Goal: Task Accomplishment & Management: Complete application form

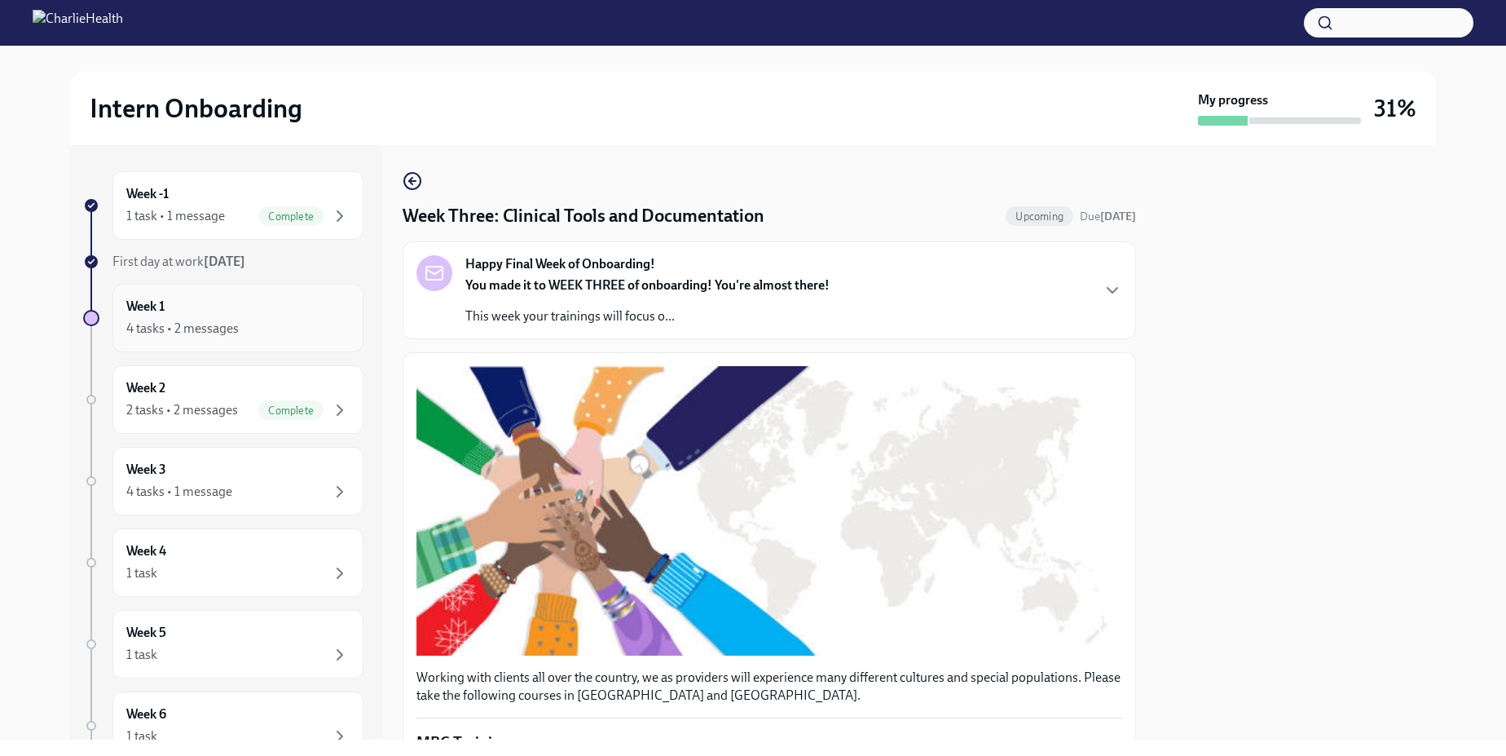
click at [211, 324] on div "4 tasks • 2 messages" at bounding box center [182, 329] width 112 height 18
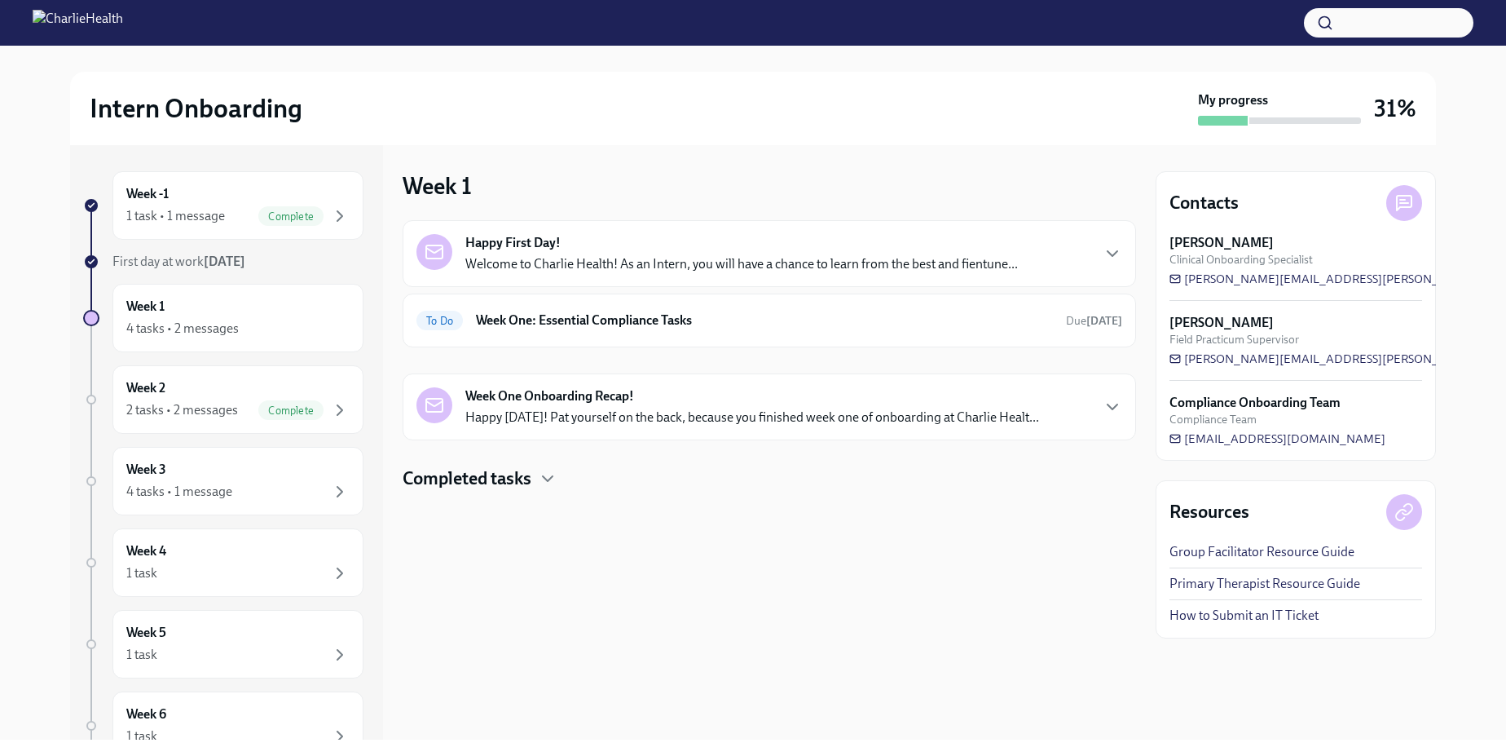
click at [518, 483] on h4 "Completed tasks" at bounding box center [467, 478] width 129 height 24
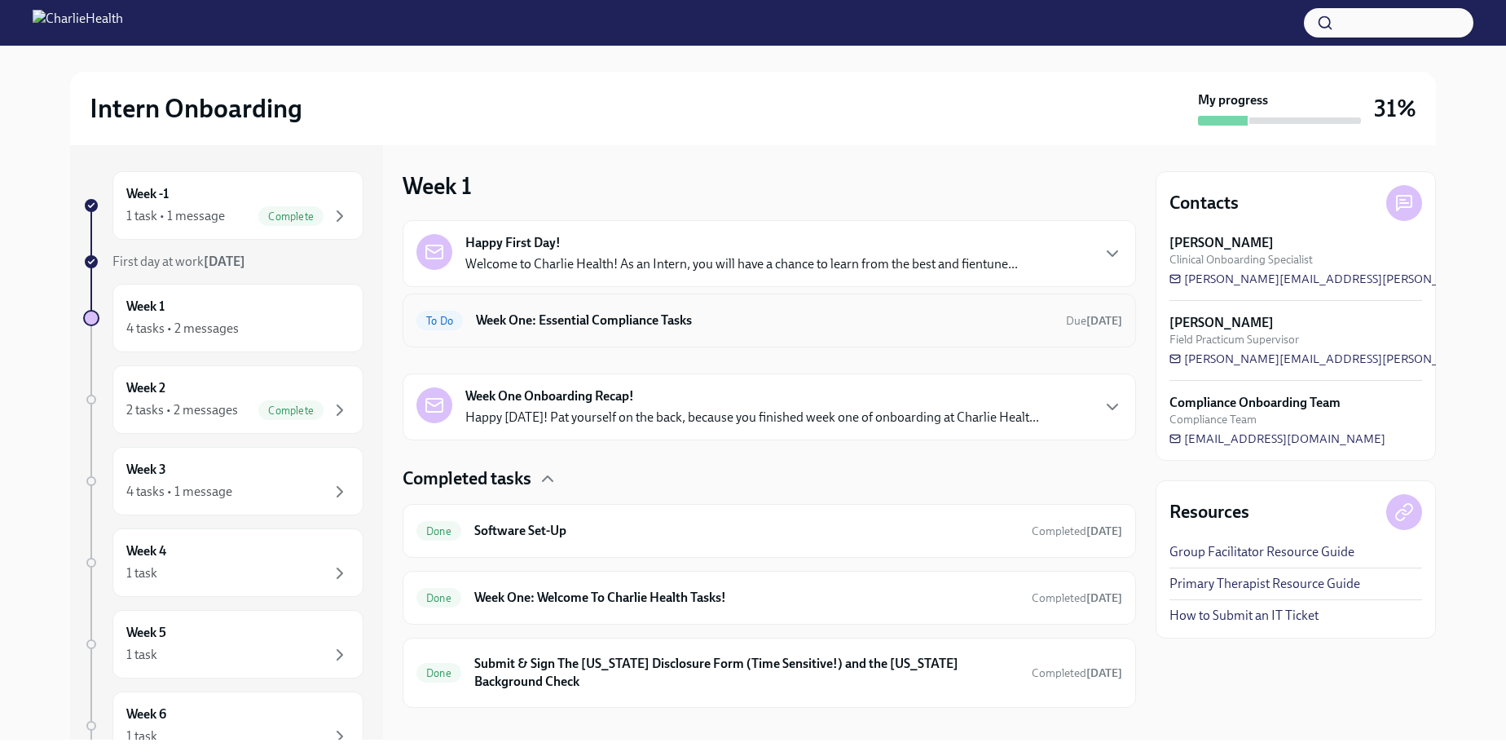
click at [542, 302] on div "To Do Week One: Essential Compliance Tasks Due tomorrow" at bounding box center [770, 320] width 734 height 54
click at [568, 321] on h6 "Week One: Essential Compliance Tasks" at bounding box center [764, 320] width 577 height 18
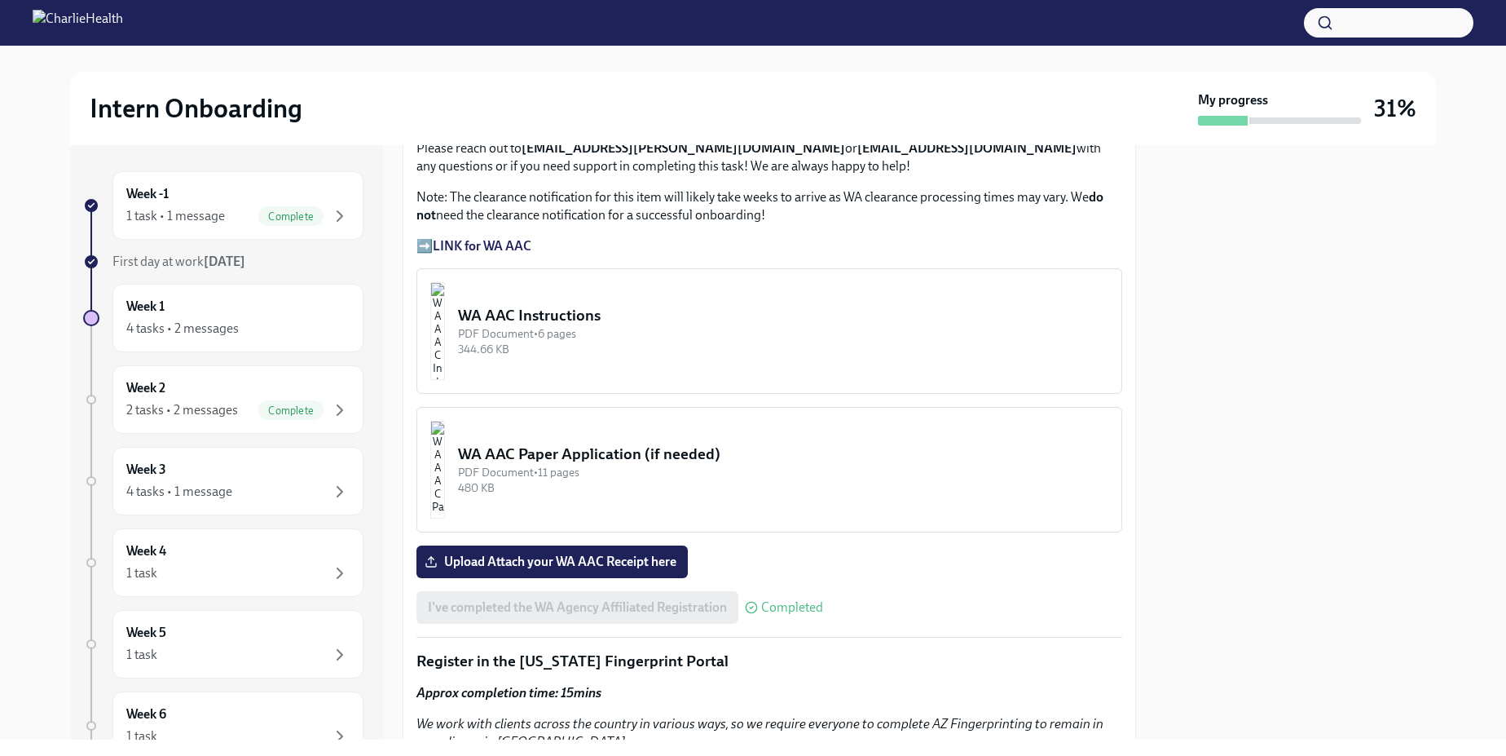
scroll to position [1112, 0]
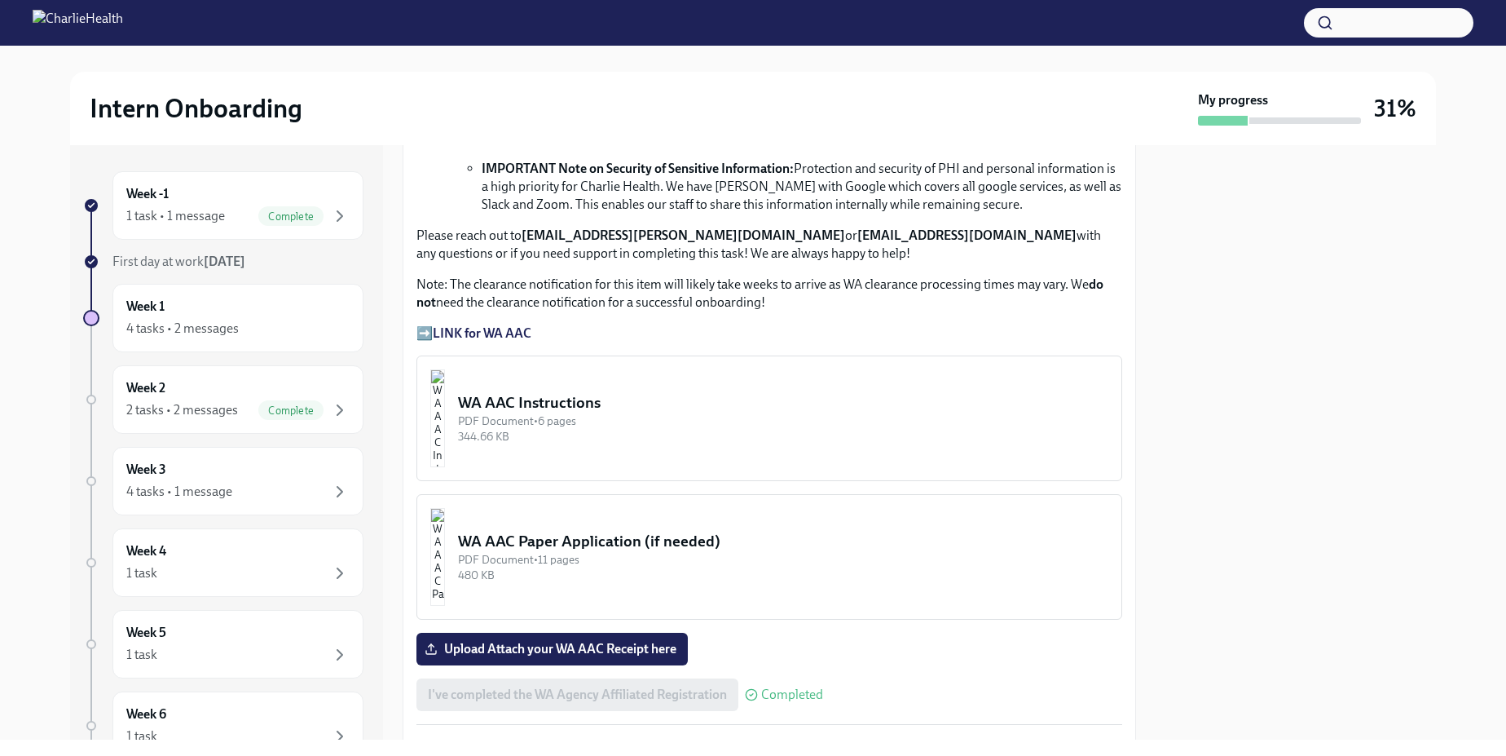
click at [512, 330] on strong "LINK for WA AAC" at bounding box center [482, 332] width 99 height 15
click at [478, 332] on strong "LINK for WA AAC" at bounding box center [482, 332] width 99 height 15
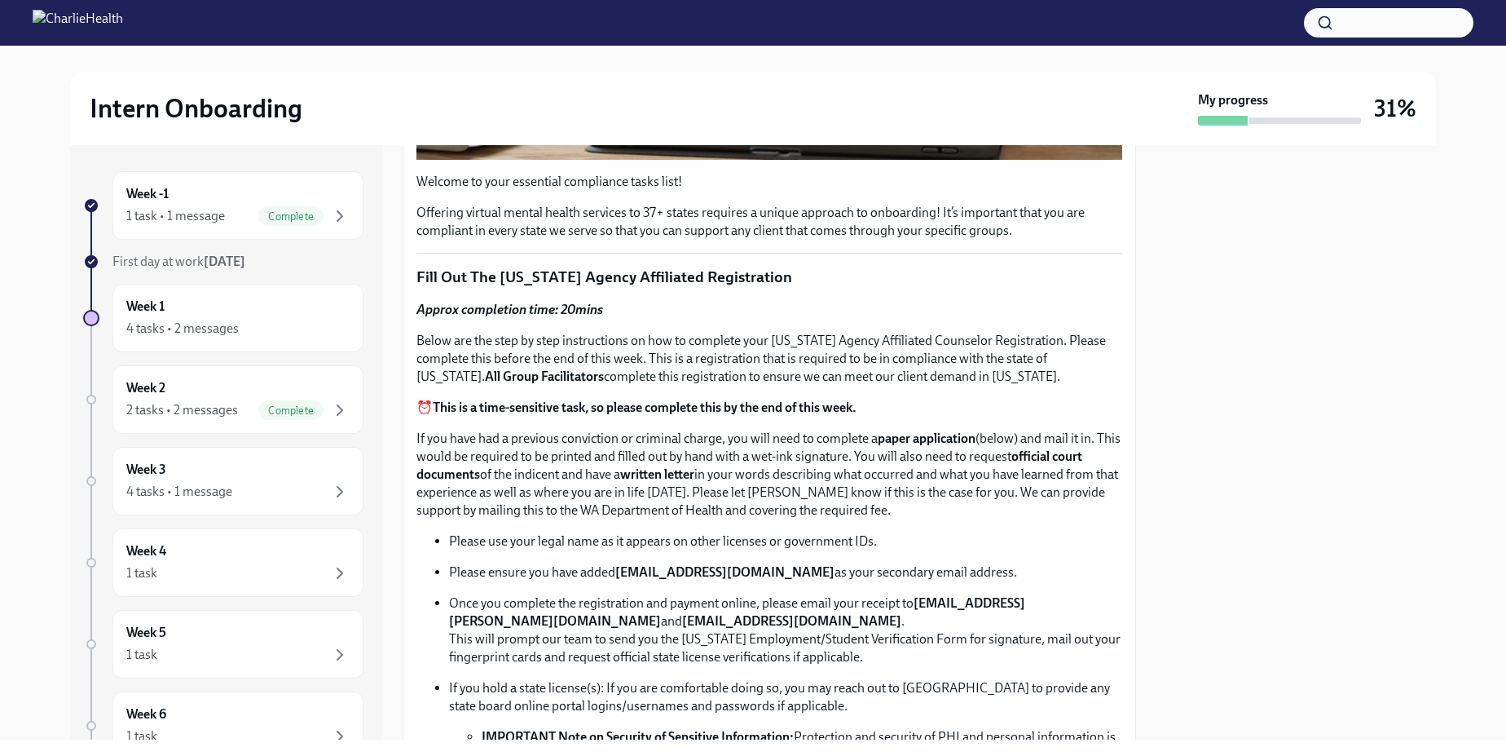
scroll to position [465, 0]
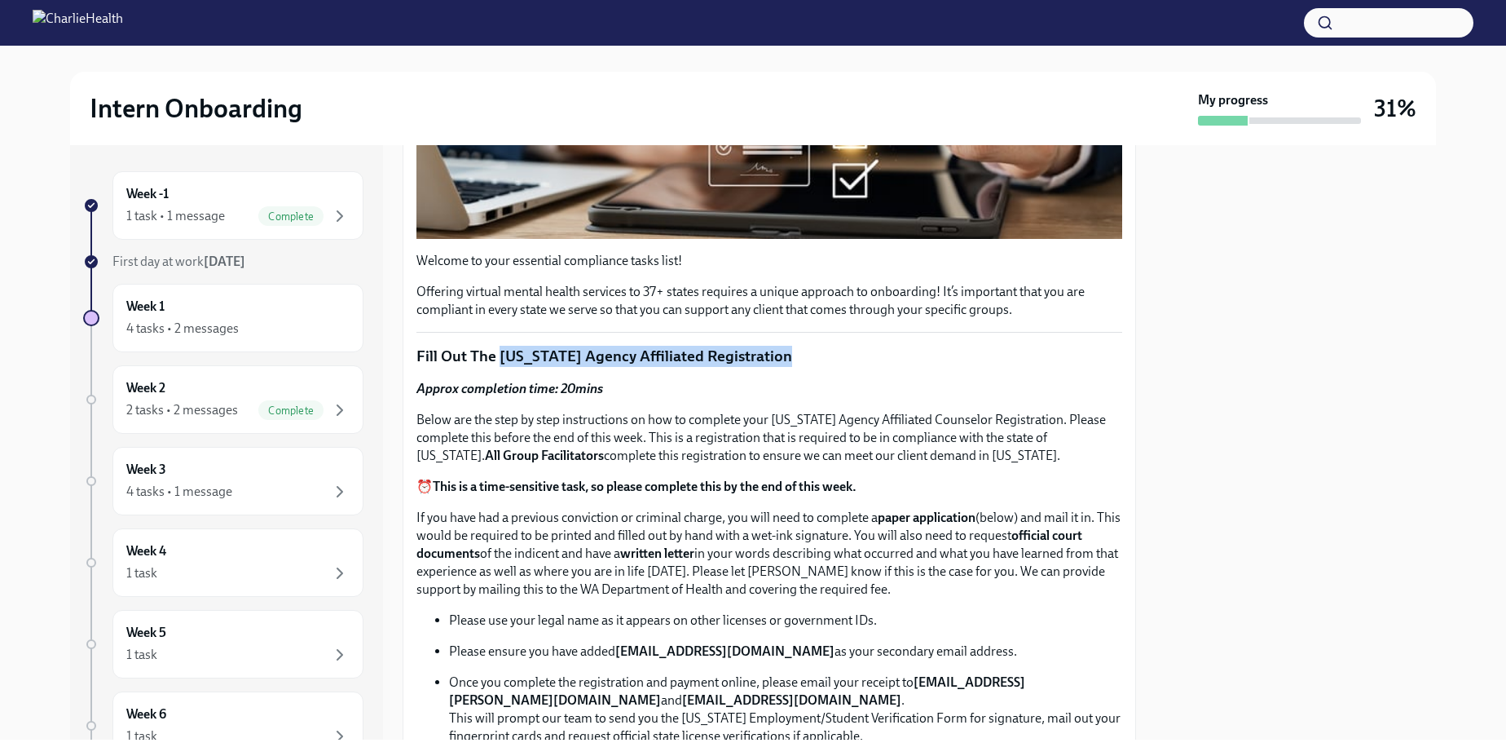
drag, startPoint x: 793, startPoint y: 358, endPoint x: 500, endPoint y: 359, distance: 293.5
click at [500, 359] on p "Fill Out The Washington Agency Affiliated Registration" at bounding box center [770, 356] width 706 height 21
copy p "Washington Agency Affiliated Registration"
click at [239, 485] on div "4 tasks • 1 message" at bounding box center [237, 492] width 223 height 20
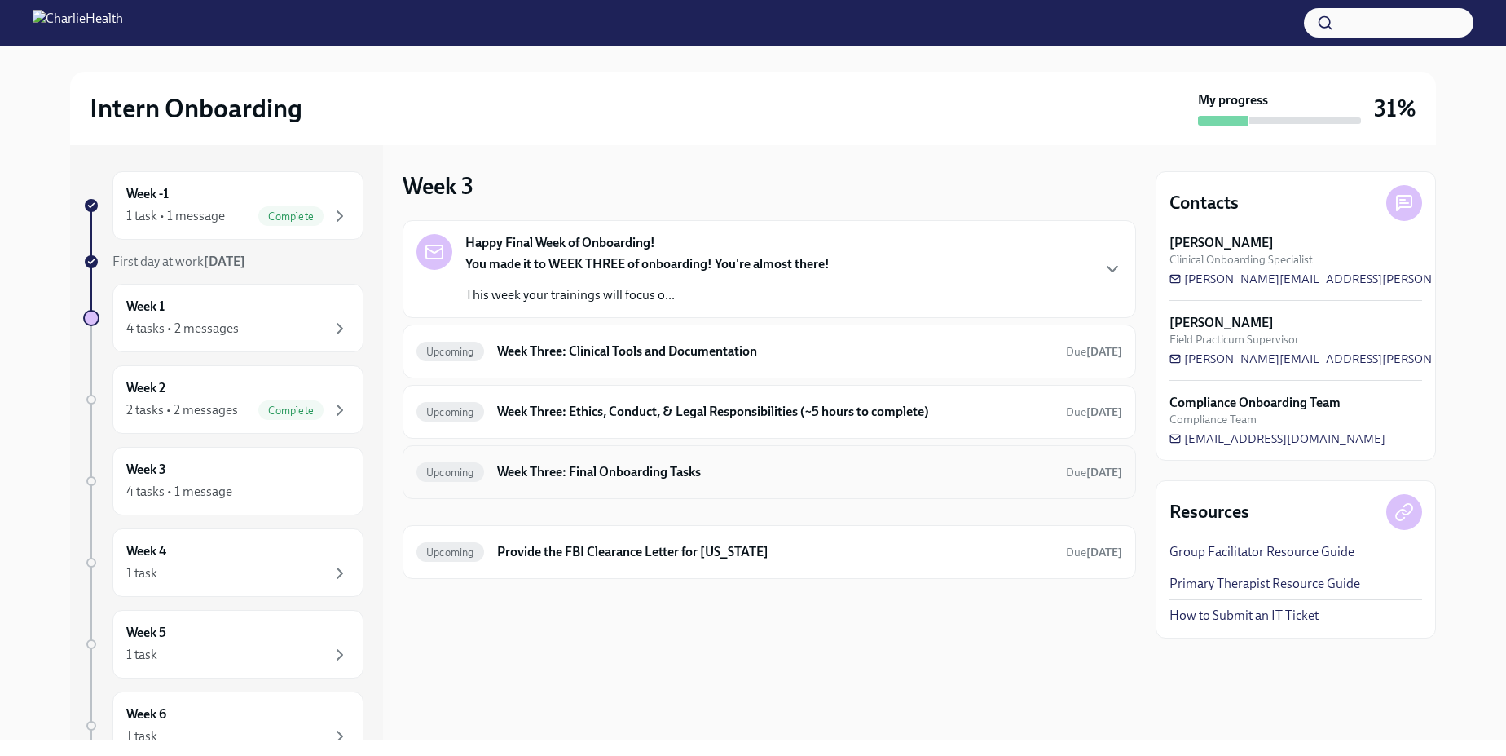
click at [615, 470] on h6 "Week Three: Final Onboarding Tasks" at bounding box center [775, 472] width 556 height 18
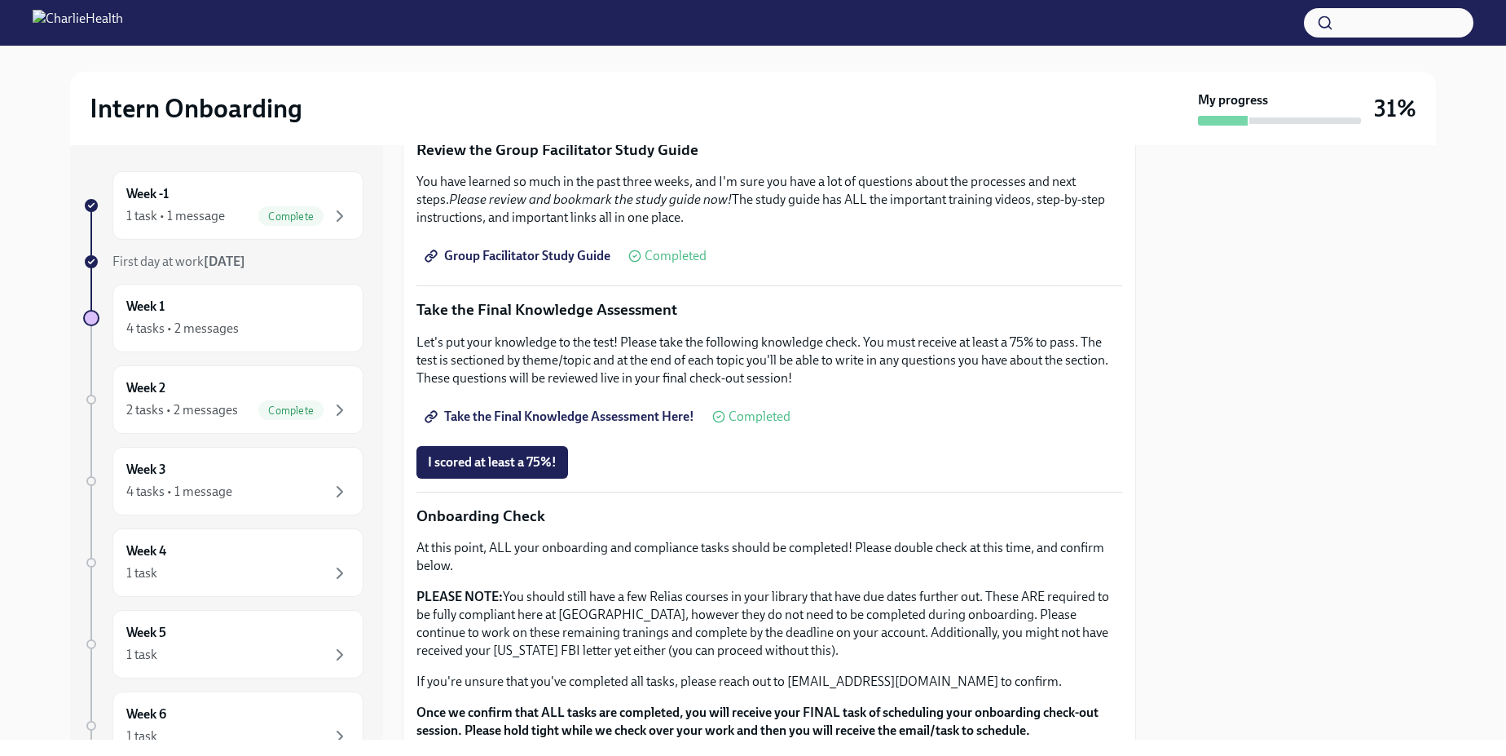
scroll to position [743, 0]
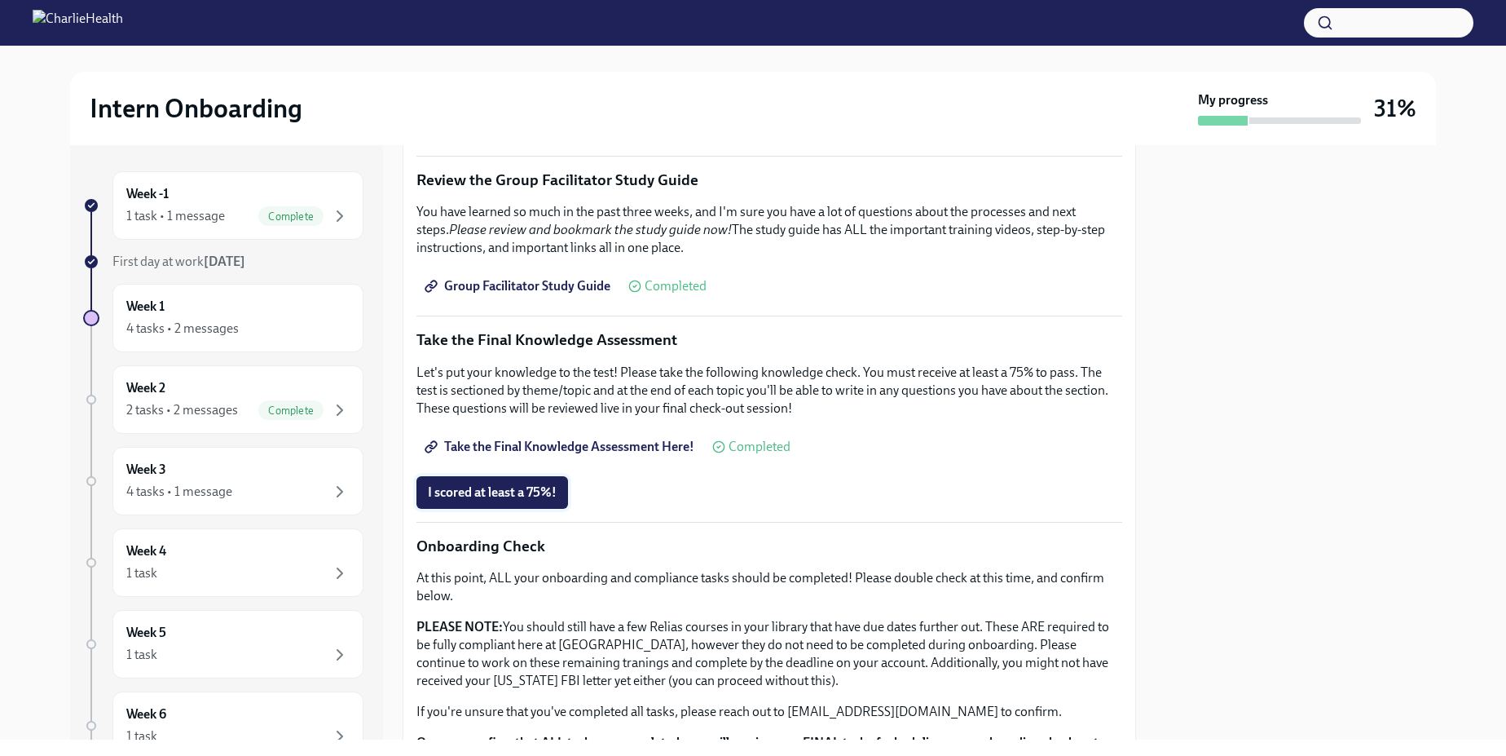
click at [535, 495] on span "I scored at least a 75%!" at bounding box center [492, 492] width 129 height 16
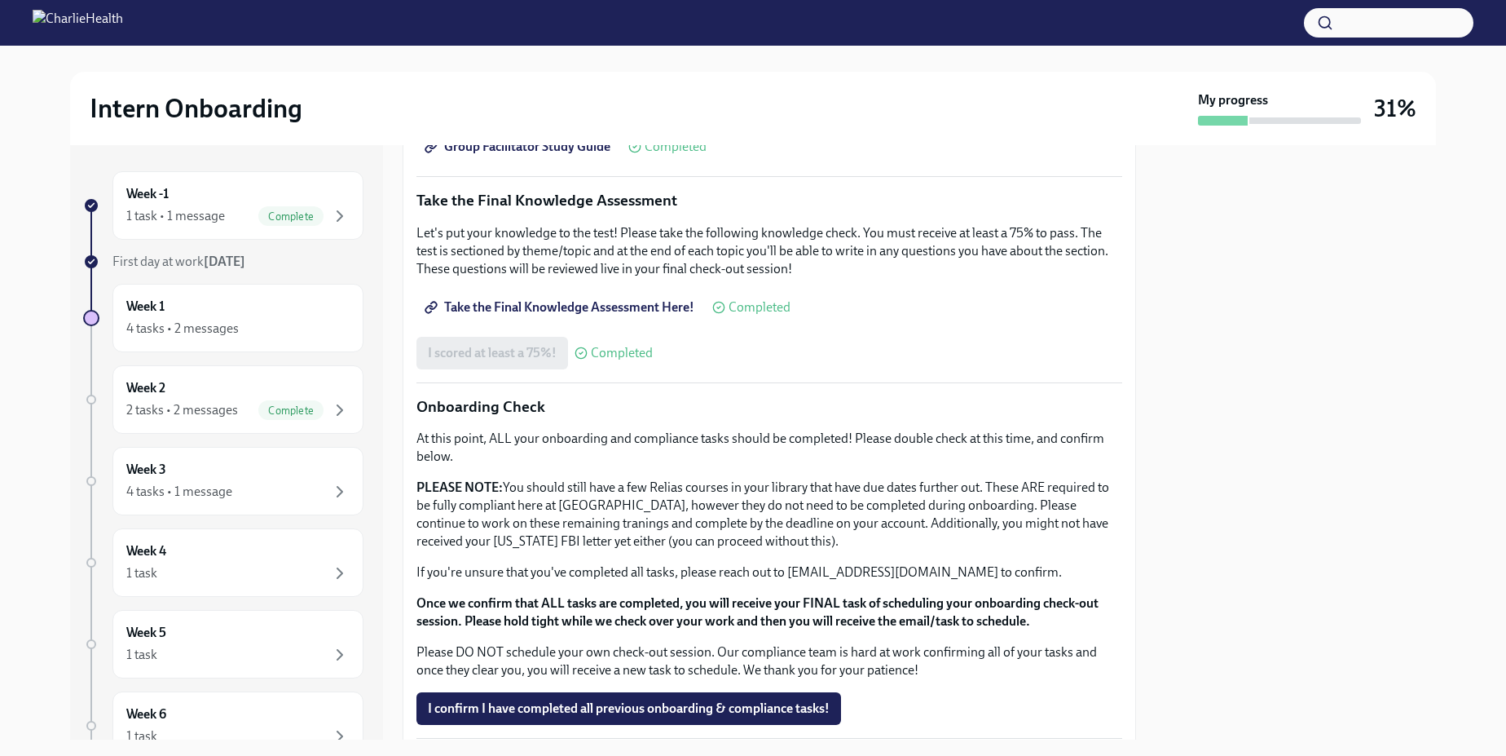
scroll to position [949, 0]
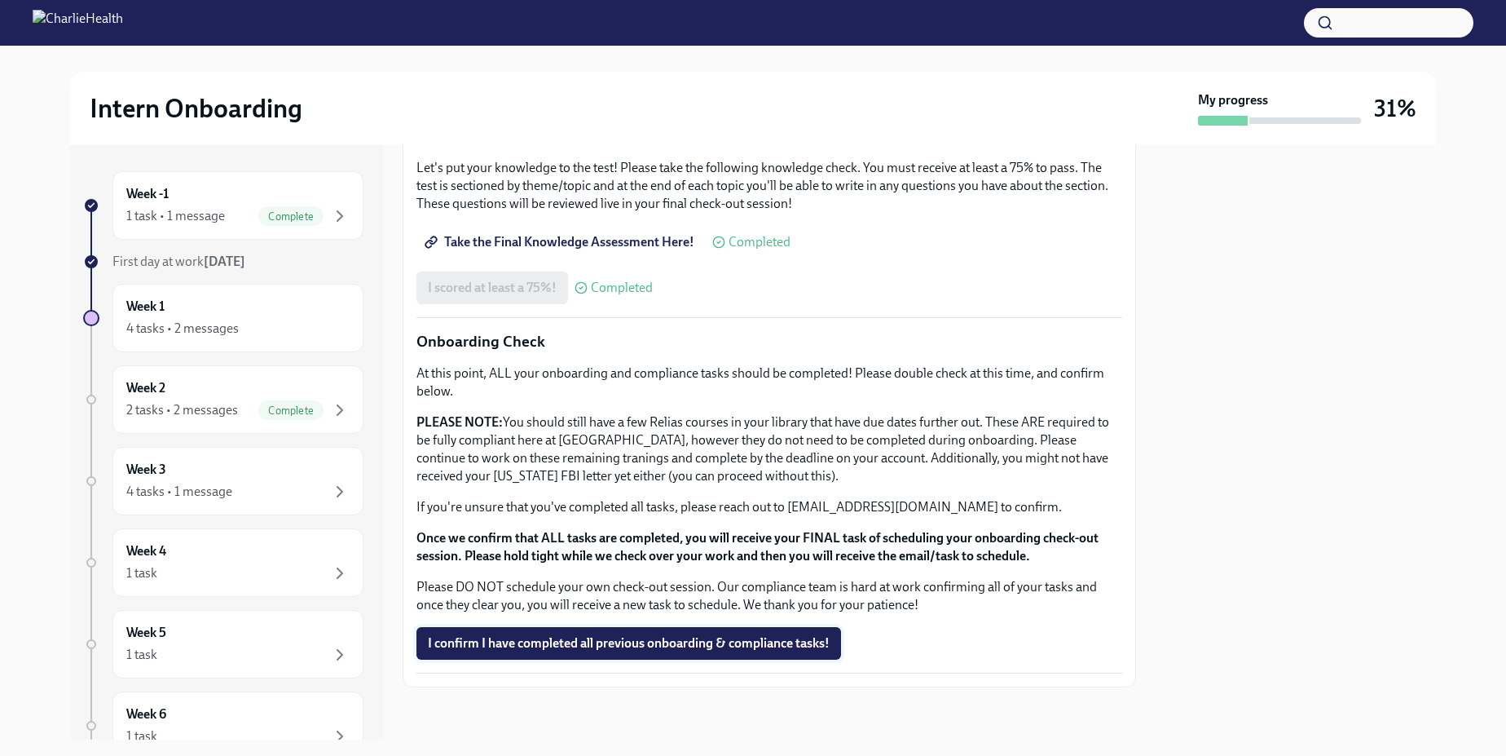
click at [646, 644] on span "I confirm I have completed all previous onboarding & compliance tasks!" at bounding box center [629, 643] width 402 height 16
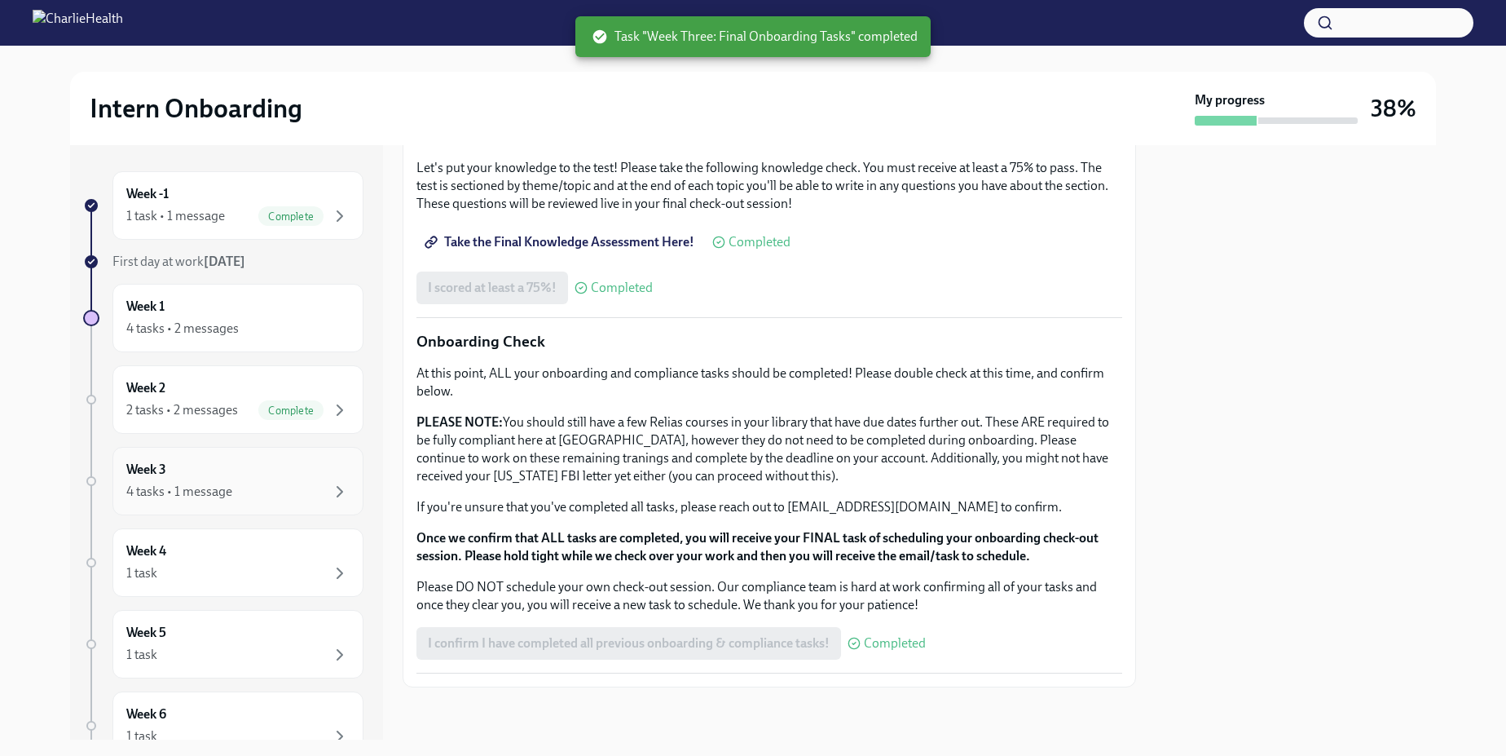
click at [276, 488] on div "4 tasks • 1 message" at bounding box center [237, 492] width 223 height 20
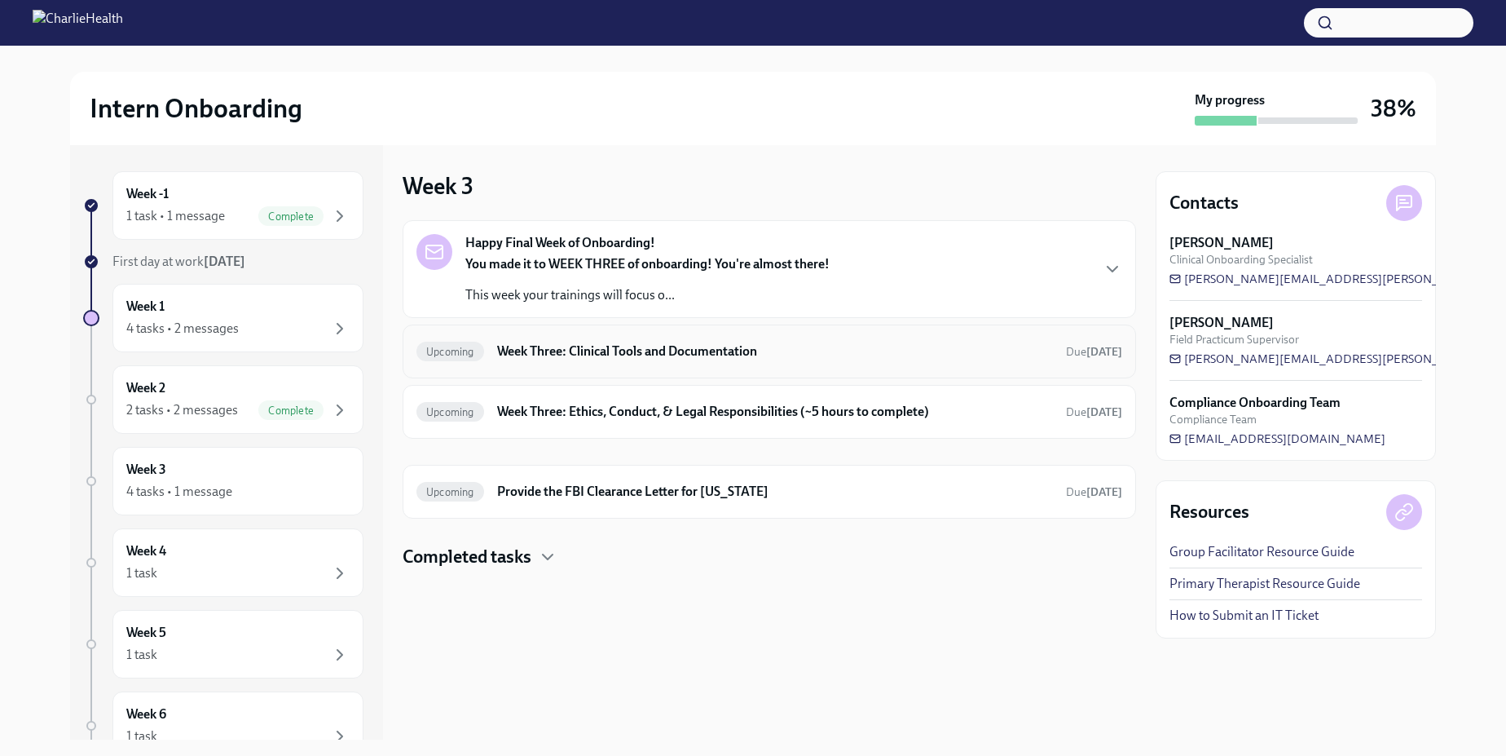
click at [579, 360] on h6 "Week Three: Clinical Tools and Documentation" at bounding box center [775, 351] width 556 height 18
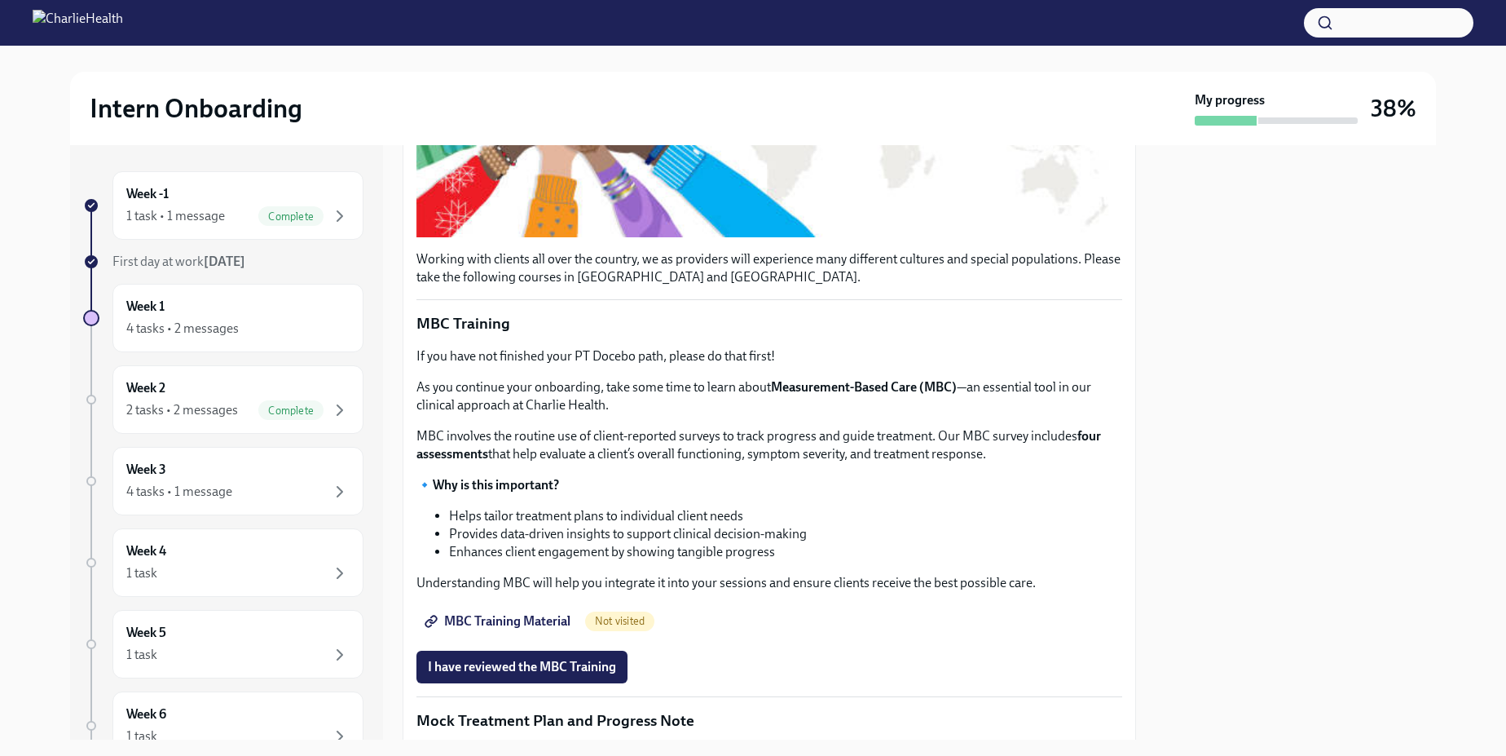
scroll to position [465, 0]
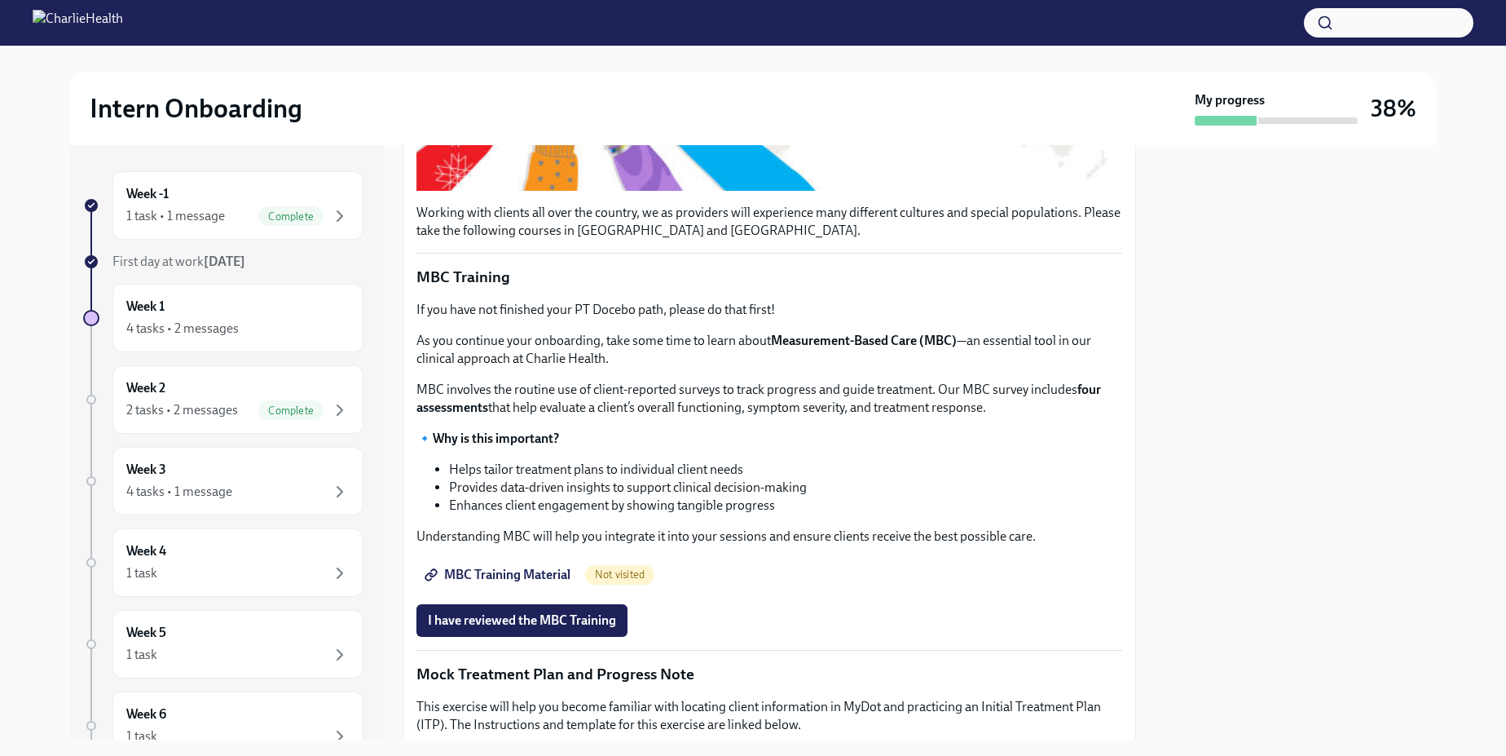
click at [499, 576] on span "MBC Training Material" at bounding box center [499, 575] width 143 height 16
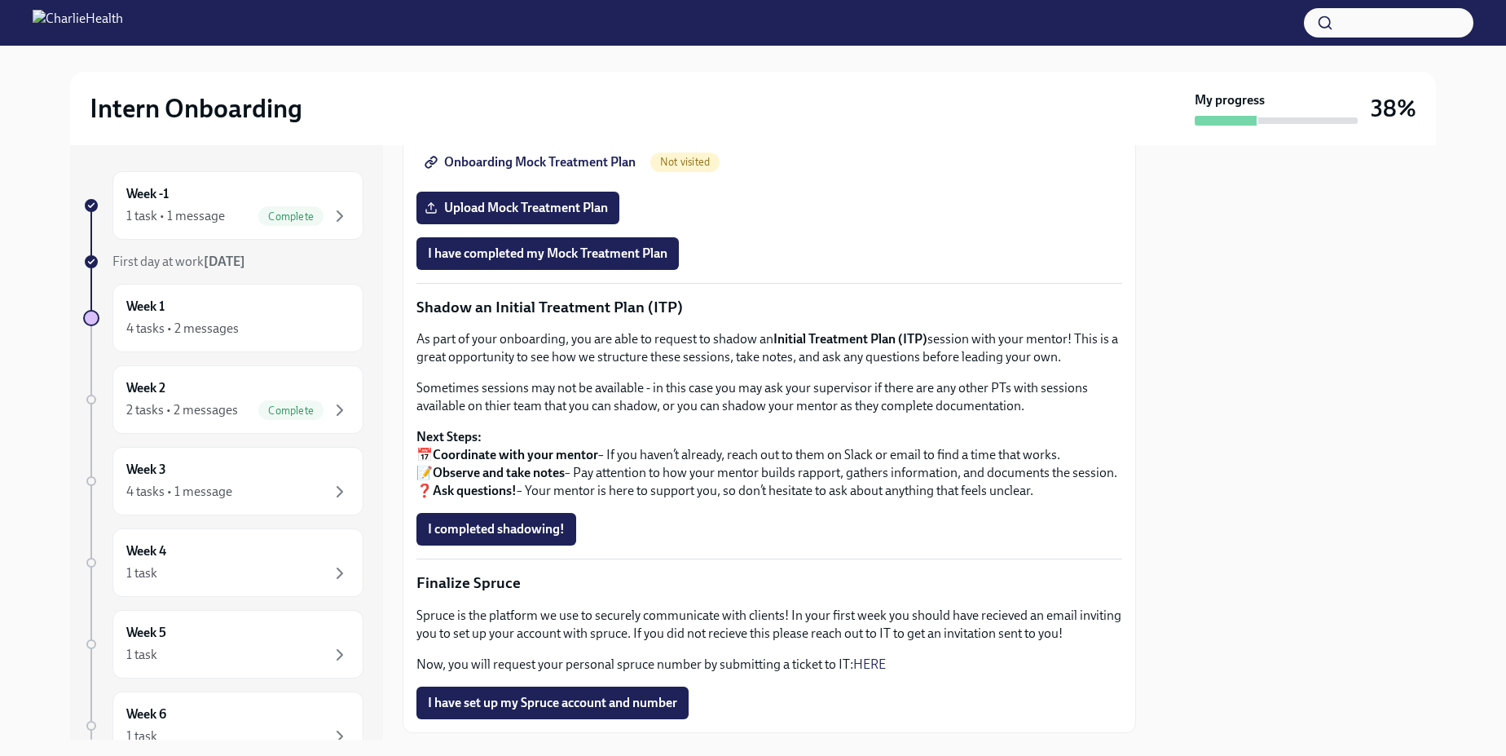
scroll to position [1259, 0]
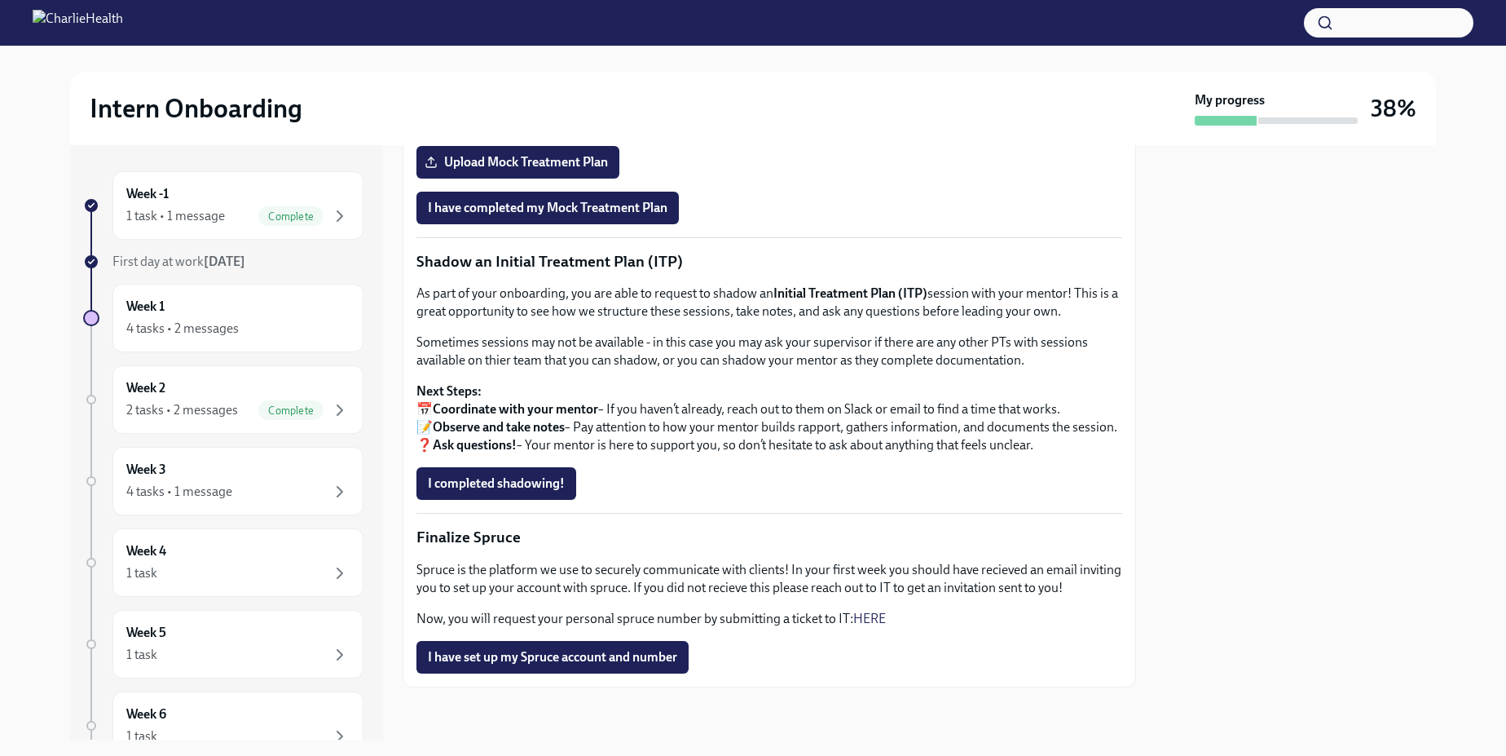
click at [870, 616] on link "HERE" at bounding box center [870, 618] width 33 height 15
click at [871, 618] on link "HERE" at bounding box center [870, 618] width 33 height 15
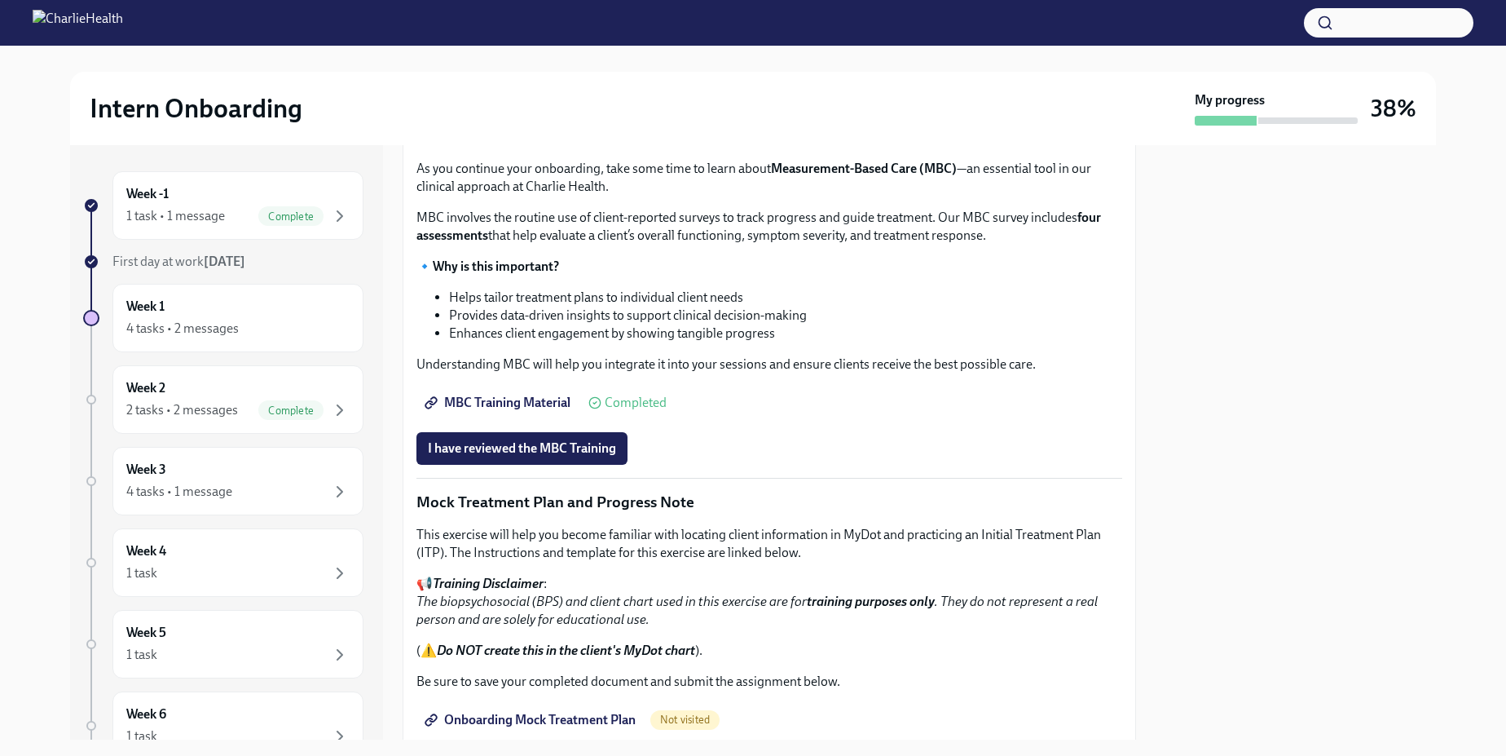
scroll to position [651, 0]
